Goal: Task Accomplishment & Management: Manage account settings

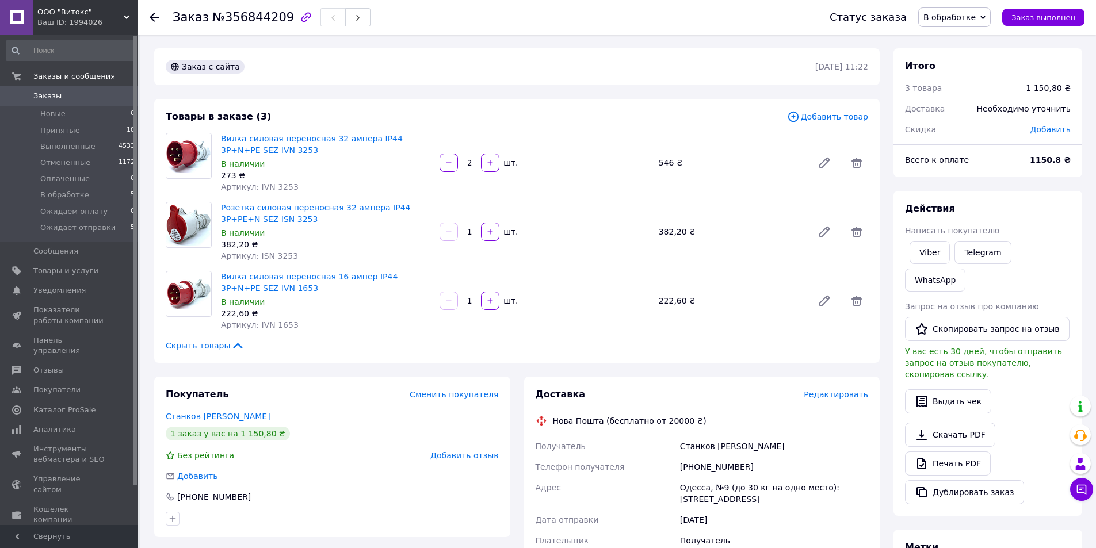
scroll to position [58, 0]
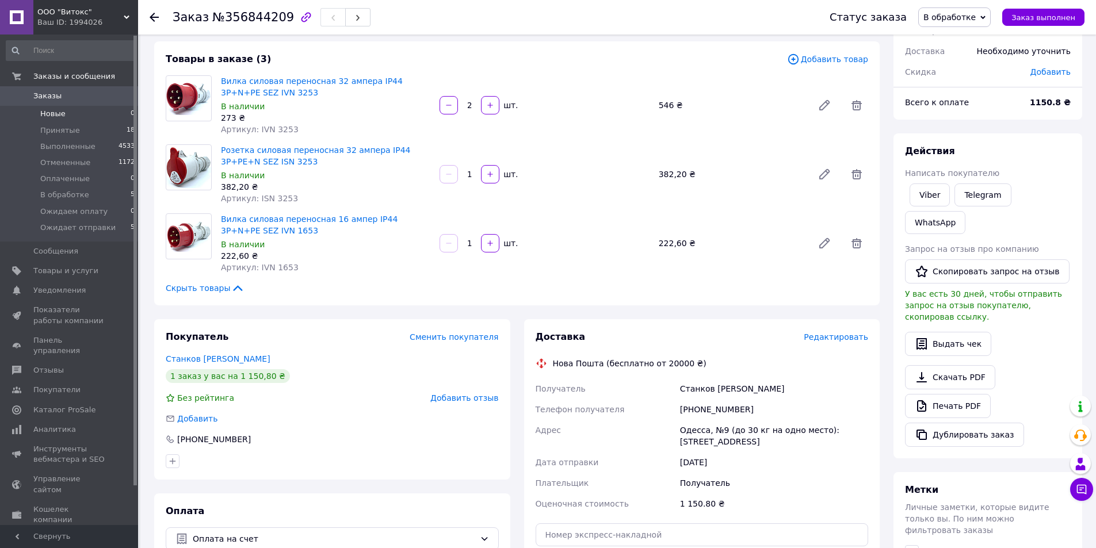
click at [73, 116] on li "Новые 0" at bounding box center [71, 114] width 142 height 16
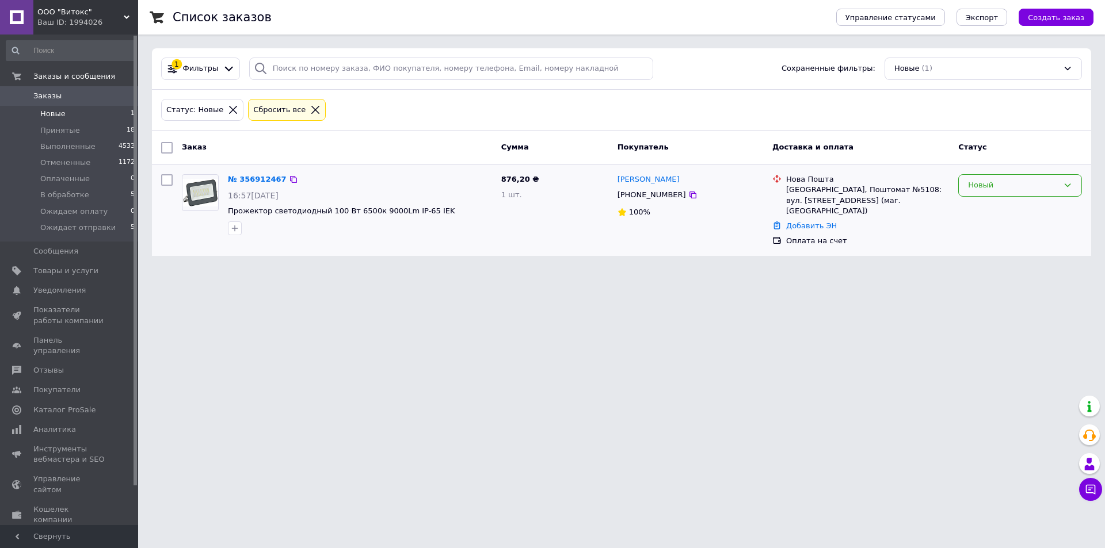
click at [1007, 196] on div "Новый" at bounding box center [1020, 185] width 124 height 22
click at [996, 209] on li "Принят" at bounding box center [1020, 209] width 123 height 21
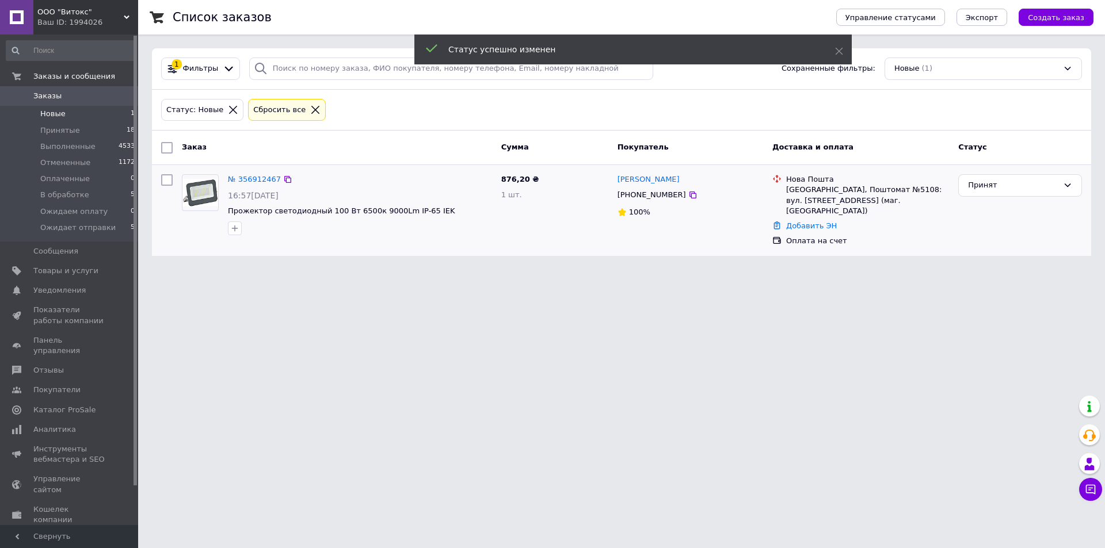
click at [252, 179] on link "№ 356912467" at bounding box center [254, 179] width 53 height 9
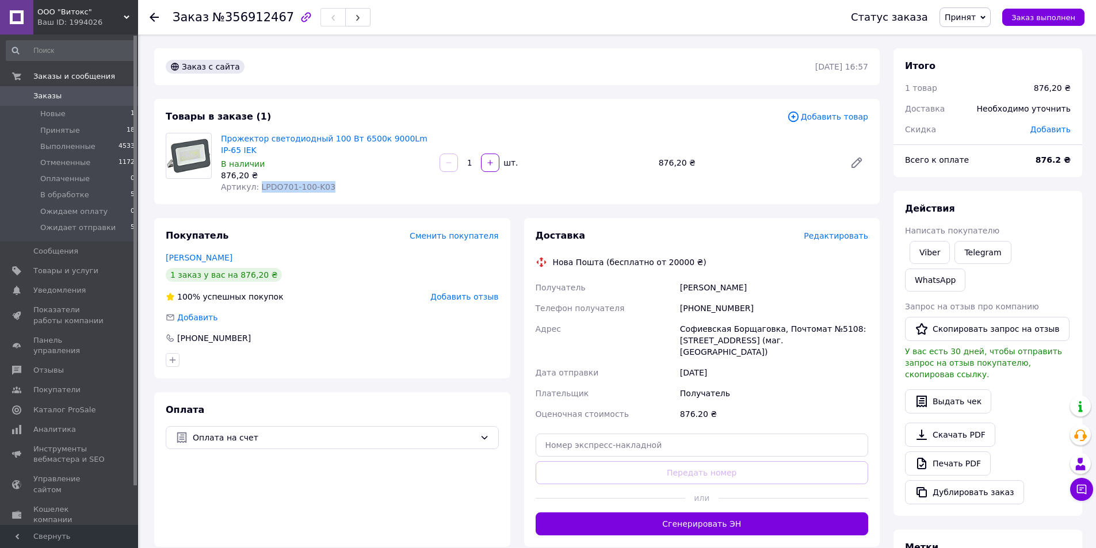
drag, startPoint x: 322, startPoint y: 186, endPoint x: 256, endPoint y: 190, distance: 65.7
click at [256, 190] on div "Артикул: LPDO701-100-K03" at bounding box center [325, 187] width 209 height 12
copy span "LPDO701-100-K03"
